Goal: Information Seeking & Learning: Learn about a topic

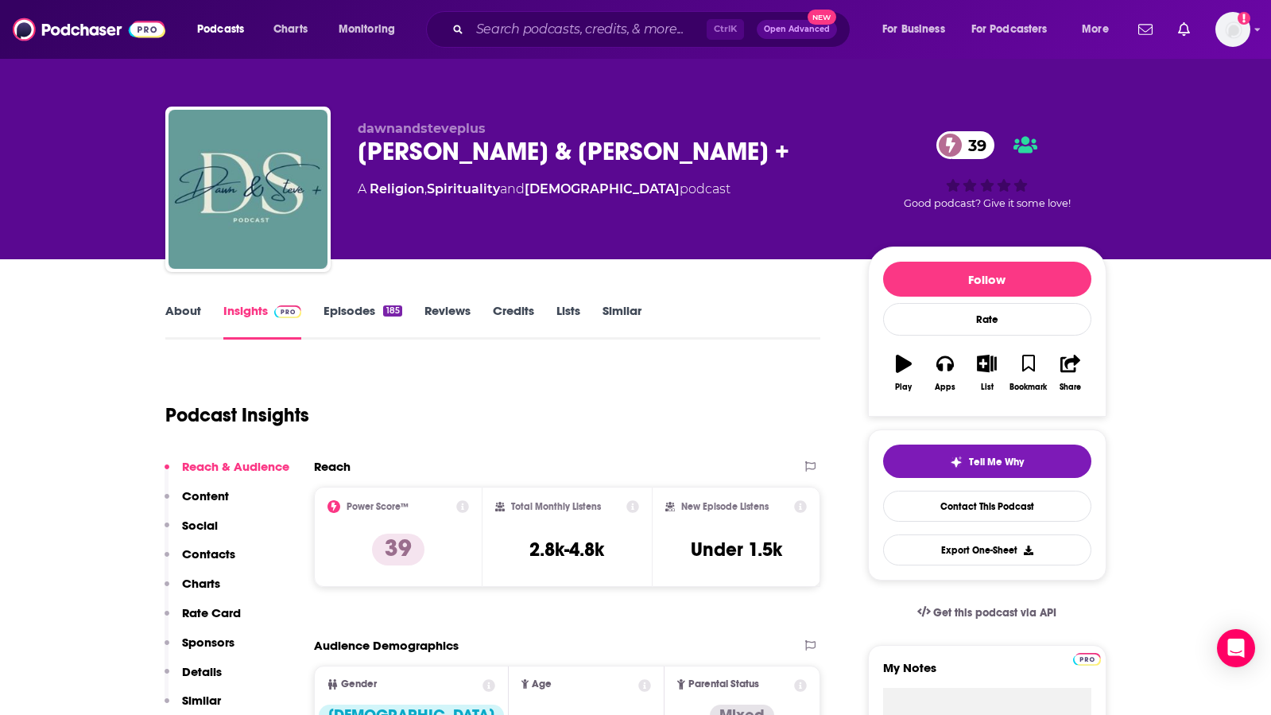
click at [173, 309] on link "About" at bounding box center [183, 321] width 36 height 37
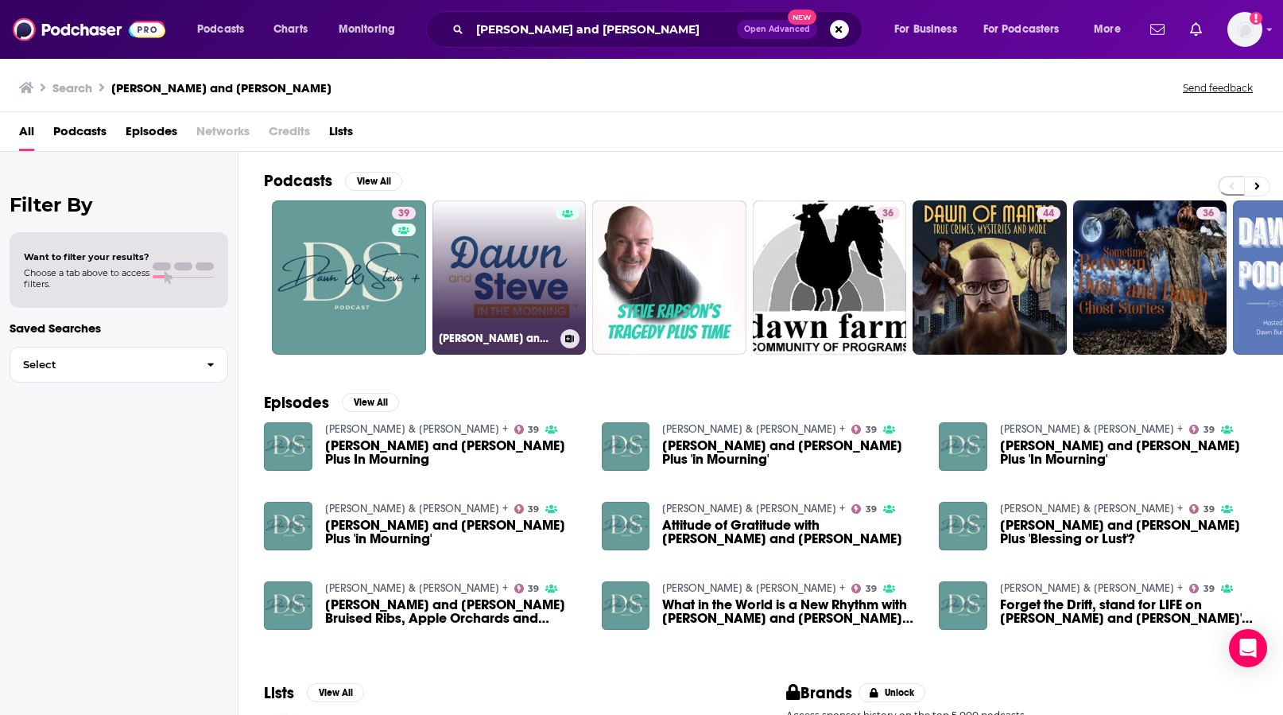
click at [535, 281] on link "[PERSON_NAME] and [PERSON_NAME] in the Morning" at bounding box center [510, 277] width 154 height 154
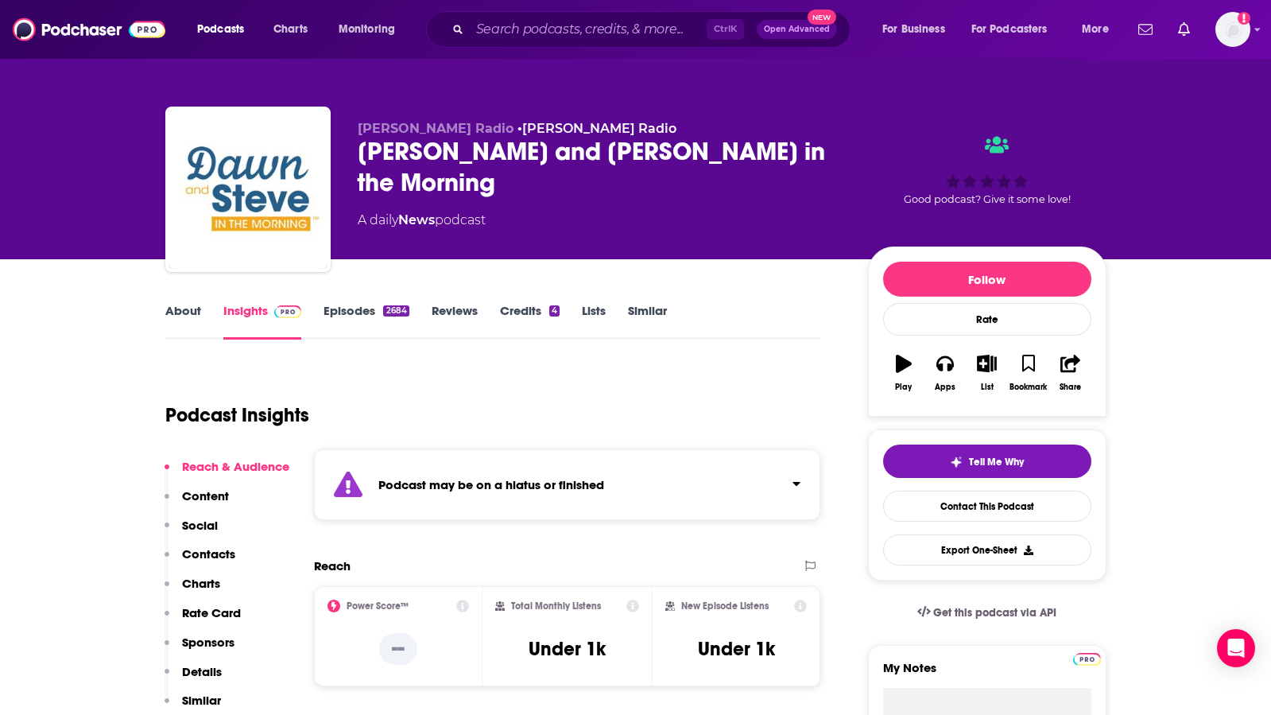
click at [180, 314] on link "About" at bounding box center [183, 321] width 36 height 37
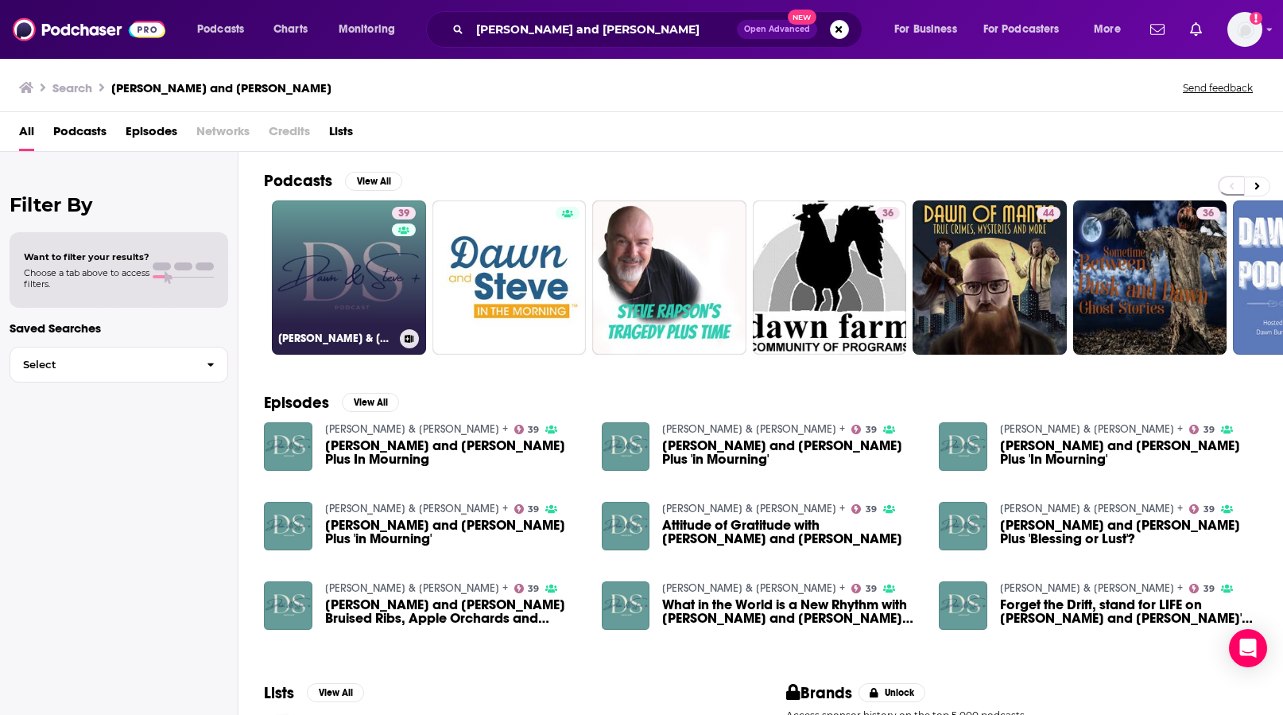
click at [337, 239] on link "39 [PERSON_NAME] & [PERSON_NAME] +" at bounding box center [349, 277] width 154 height 154
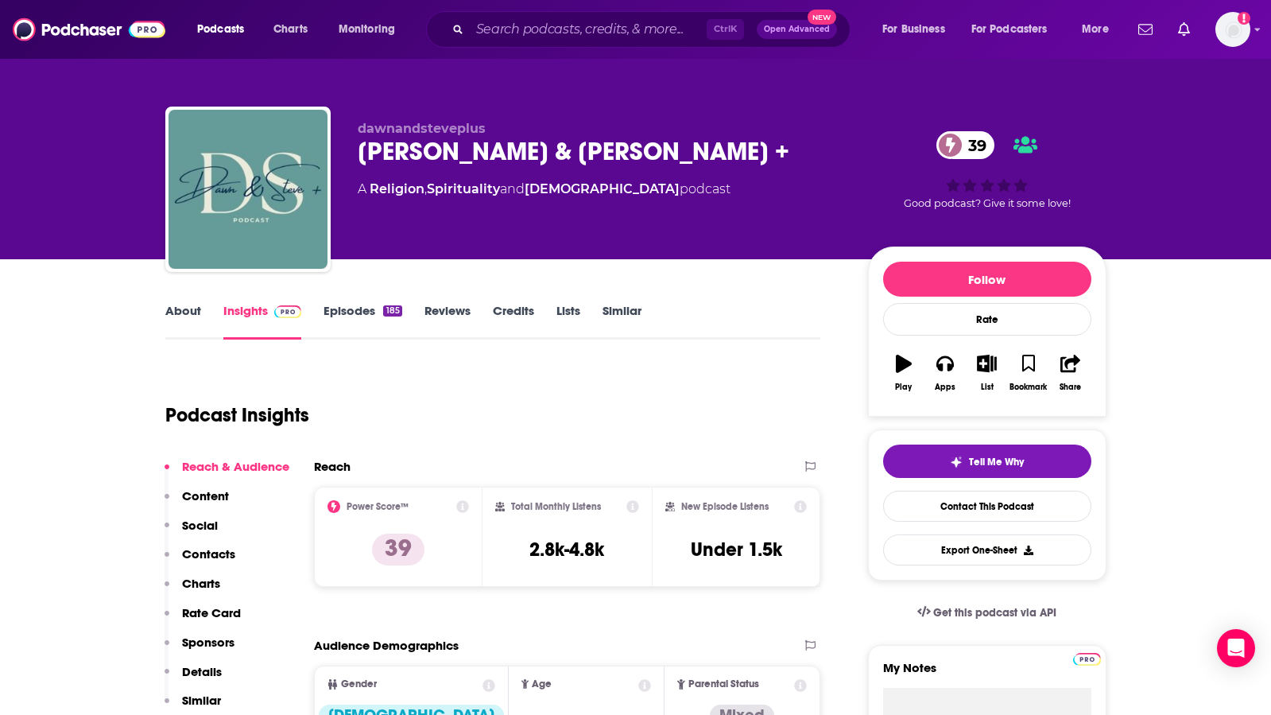
click at [183, 309] on link "About" at bounding box center [183, 321] width 36 height 37
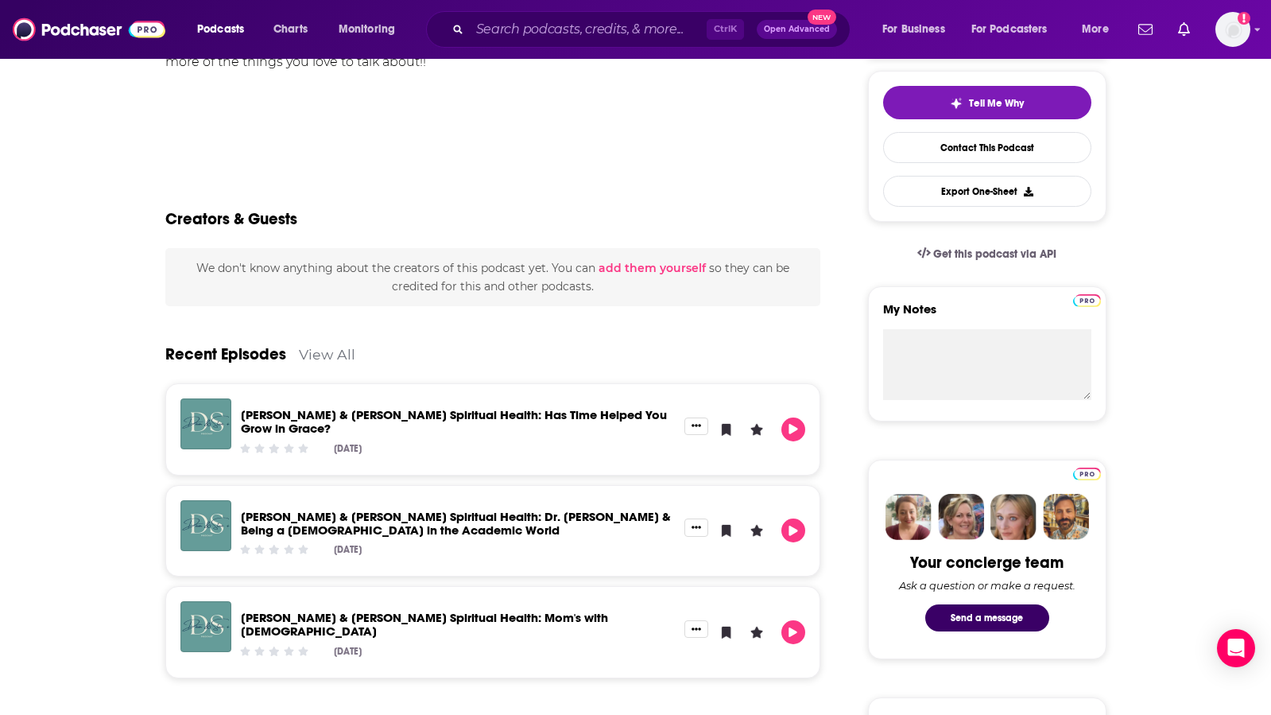
scroll to position [398, 0]
